Goal: Task Accomplishment & Management: Use online tool/utility

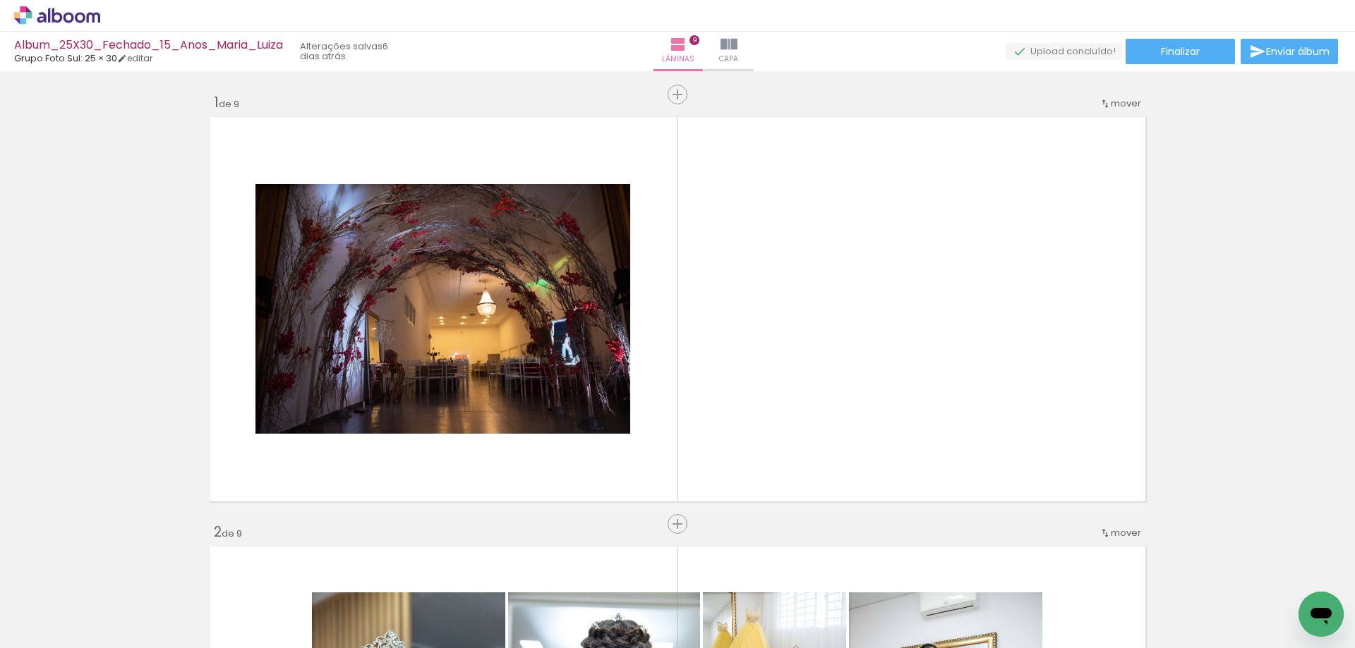
scroll to position [776, 0]
